Goal: Information Seeking & Learning: Learn about a topic

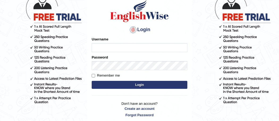
scroll to position [39, 0]
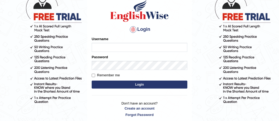
type input "mulwandamercy"
click at [127, 83] on button "Login" at bounding box center [140, 84] width 96 height 8
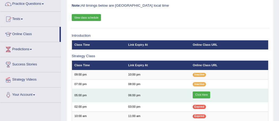
click at [198, 94] on link "Click Here" at bounding box center [201, 94] width 18 height 7
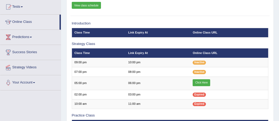
scroll to position [53, 0]
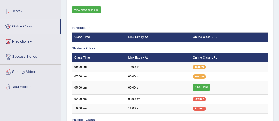
click at [89, 9] on link "View class schedule" at bounding box center [86, 9] width 29 height 7
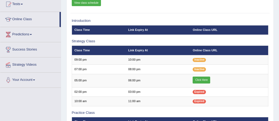
scroll to position [53, 0]
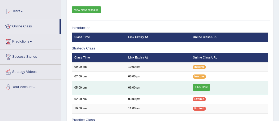
click at [203, 86] on link "Click Here" at bounding box center [201, 87] width 18 height 7
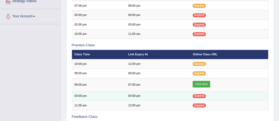
scroll to position [123, 0]
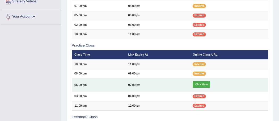
click at [204, 83] on link "Click Here" at bounding box center [201, 84] width 18 height 7
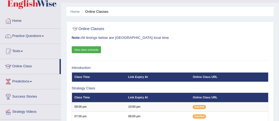
scroll to position [10, 0]
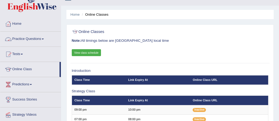
click at [37, 38] on link "Practice Questions" at bounding box center [30, 38] width 61 height 13
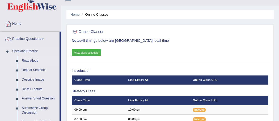
click at [36, 60] on link "Read Aloud" at bounding box center [39, 61] width 40 height 10
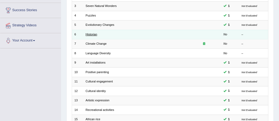
click at [95, 33] on link "Historian" at bounding box center [91, 34] width 12 height 3
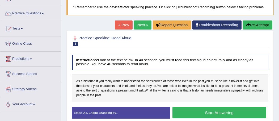
scroll to position [39, 0]
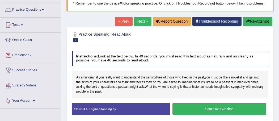
click at [216, 108] on button "Start Answering" at bounding box center [219, 108] width 94 height 11
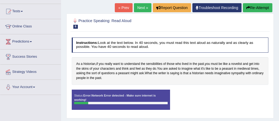
scroll to position [53, 0]
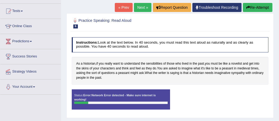
click at [141, 6] on link "Next »" at bounding box center [143, 7] width 18 height 9
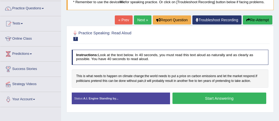
scroll to position [40, 0]
click at [200, 98] on button "Start Answering" at bounding box center [219, 97] width 94 height 11
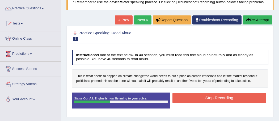
click at [200, 98] on button "Stop Recording" at bounding box center [219, 98] width 94 height 10
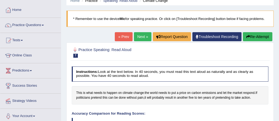
scroll to position [24, 0]
click at [139, 36] on link "Next »" at bounding box center [143, 36] width 18 height 9
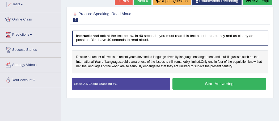
click at [186, 81] on button "Start Answering" at bounding box center [219, 83] width 94 height 11
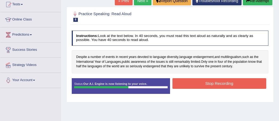
click at [186, 81] on button "Stop Recording" at bounding box center [219, 83] width 94 height 10
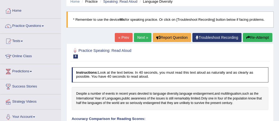
scroll to position [21, 0]
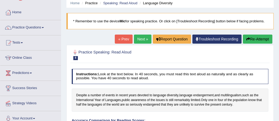
click at [143, 38] on link "Next »" at bounding box center [143, 39] width 18 height 9
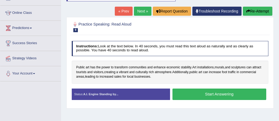
click at [192, 93] on button "Start Answering" at bounding box center [219, 93] width 94 height 11
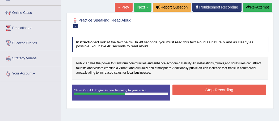
click at [205, 88] on button "Stop Recording" at bounding box center [219, 89] width 94 height 10
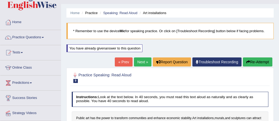
scroll to position [11, 0]
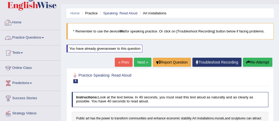
click at [38, 38] on link "Practice Questions" at bounding box center [30, 36] width 61 height 13
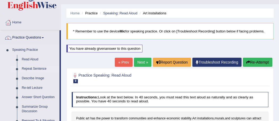
click at [38, 70] on link "Repeat Sentence" at bounding box center [39, 69] width 40 height 10
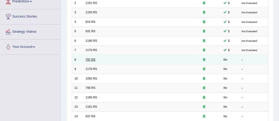
click at [91, 58] on link "797 RS" at bounding box center [90, 59] width 10 height 3
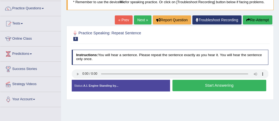
click at [191, 88] on button "Start Answering" at bounding box center [219, 85] width 94 height 11
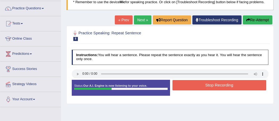
click at [191, 88] on button "Stop Recording" at bounding box center [219, 85] width 94 height 10
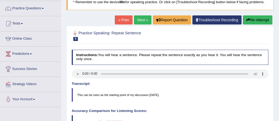
click at [191, 88] on blockquote "This can be seen as the starting point of my discussion today." at bounding box center [170, 95] width 197 height 14
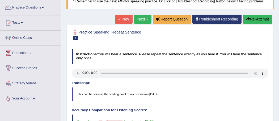
scroll to position [40, 0]
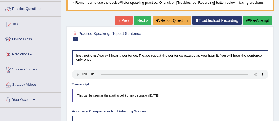
click at [140, 18] on link "Next »" at bounding box center [143, 20] width 18 height 9
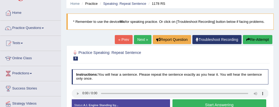
scroll to position [20, 0]
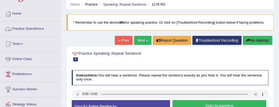
click at [44, 28] on link "Practice Questions" at bounding box center [30, 28] width 61 height 13
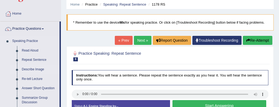
click at [41, 70] on link "Describe Image" at bounding box center [39, 70] width 40 height 10
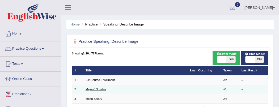
click at [104, 90] on link "Majors' Number" at bounding box center [95, 89] width 21 height 3
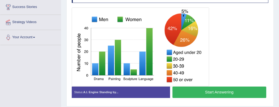
scroll to position [101, 0]
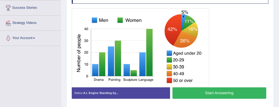
click at [234, 90] on button "Start Answering" at bounding box center [219, 92] width 94 height 11
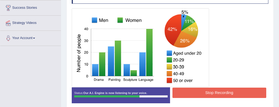
click at [235, 92] on button "Stop Recording" at bounding box center [219, 93] width 94 height 10
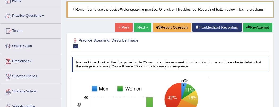
scroll to position [33, 0]
click at [142, 27] on link "Next »" at bounding box center [143, 27] width 18 height 9
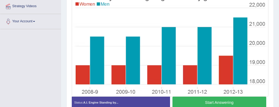
scroll to position [118, 0]
click at [251, 102] on button "Start Answering" at bounding box center [219, 102] width 94 height 11
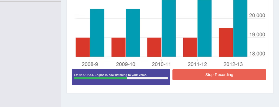
scroll to position [147, 0]
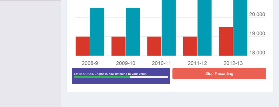
click at [222, 72] on button "Stop Recording" at bounding box center [219, 73] width 94 height 10
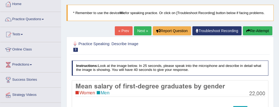
scroll to position [29, 0]
click at [258, 29] on button "Re-Attempt" at bounding box center [257, 30] width 29 height 9
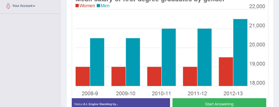
scroll to position [134, 0]
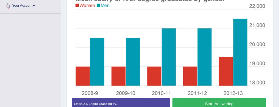
click at [241, 104] on button "Start Answering" at bounding box center [219, 103] width 94 height 11
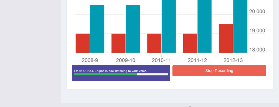
scroll to position [165, 0]
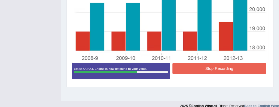
click at [233, 69] on button "Stop Recording" at bounding box center [219, 68] width 94 height 10
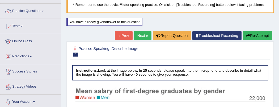
scroll to position [37, 0]
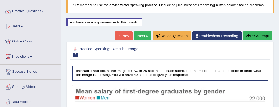
click at [143, 35] on link "Next »" at bounding box center [143, 35] width 18 height 9
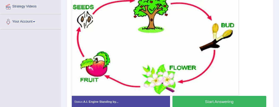
scroll to position [118, 0]
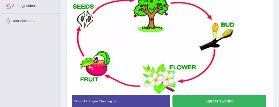
click at [239, 101] on button "Start Answering" at bounding box center [219, 100] width 94 height 11
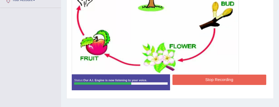
scroll to position [143, 0]
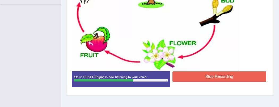
click at [236, 76] on button "Stop Recording" at bounding box center [219, 76] width 94 height 10
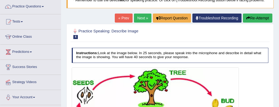
scroll to position [39, 0]
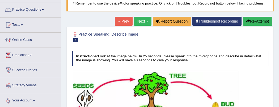
click at [141, 21] on link "Next »" at bounding box center [143, 21] width 18 height 9
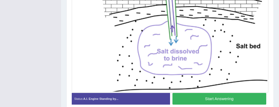
scroll to position [151, 0]
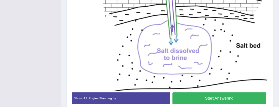
click at [234, 101] on button "Start Answering" at bounding box center [219, 97] width 94 height 11
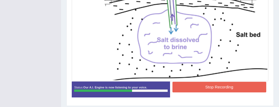
scroll to position [164, 0]
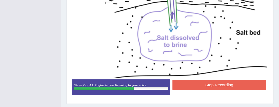
click at [233, 87] on button "Stop Recording" at bounding box center [219, 85] width 94 height 10
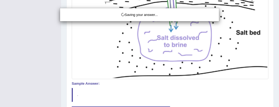
click at [244, 86] on div "Saving your answer..." at bounding box center [139, 53] width 279 height 107
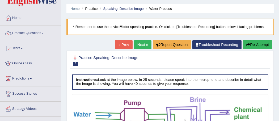
scroll to position [10, 0]
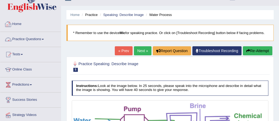
click at [41, 38] on link "Practice Questions" at bounding box center [30, 38] width 61 height 13
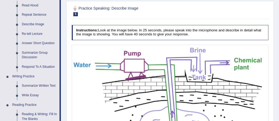
scroll to position [68, 0]
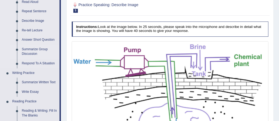
click at [34, 49] on link "Summarize Group Discussion" at bounding box center [39, 52] width 40 height 14
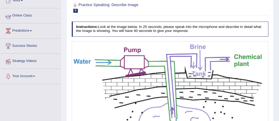
scroll to position [147, 0]
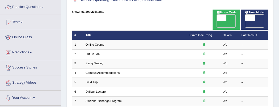
scroll to position [42, 0]
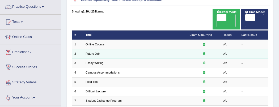
click at [95, 53] on link "Future Job" at bounding box center [92, 53] width 14 height 3
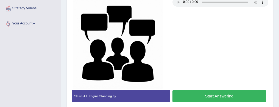
scroll to position [117, 0]
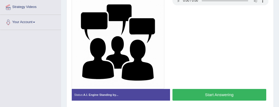
click at [201, 93] on button "Start Answering" at bounding box center [219, 94] width 94 height 11
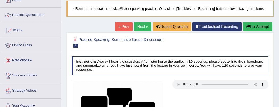
scroll to position [34, 0]
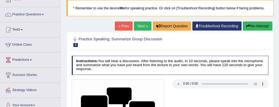
click at [260, 27] on button "Re-Attempt" at bounding box center [257, 26] width 29 height 9
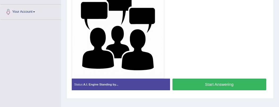
scroll to position [129, 0]
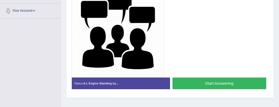
click at [197, 84] on button "Start Answering" at bounding box center [219, 83] width 94 height 11
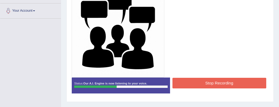
click at [197, 84] on button "Stop Recording" at bounding box center [219, 83] width 94 height 10
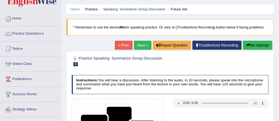
scroll to position [0, 0]
